Goal: Share content

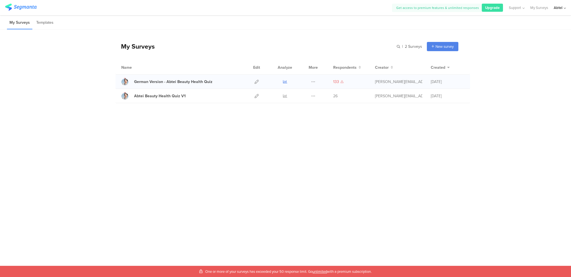
click at [285, 81] on icon at bounding box center [285, 82] width 4 height 4
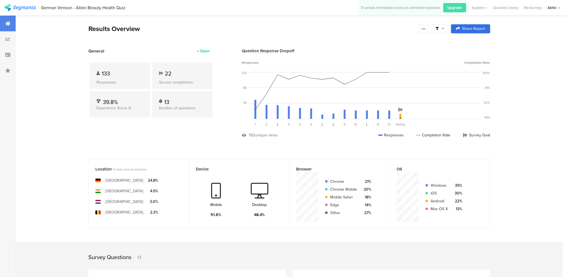
click at [460, 28] on icon at bounding box center [458, 29] width 4 height 4
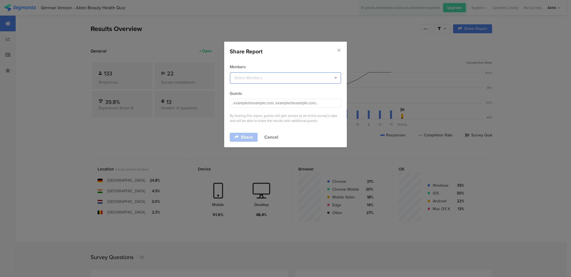
click at [278, 74] on input "dialog" at bounding box center [285, 77] width 111 height 11
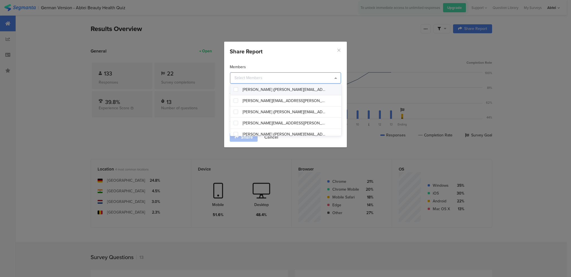
click at [338, 49] on icon "Close" at bounding box center [339, 50] width 5 height 5
